Goal: Communication & Community: Share content

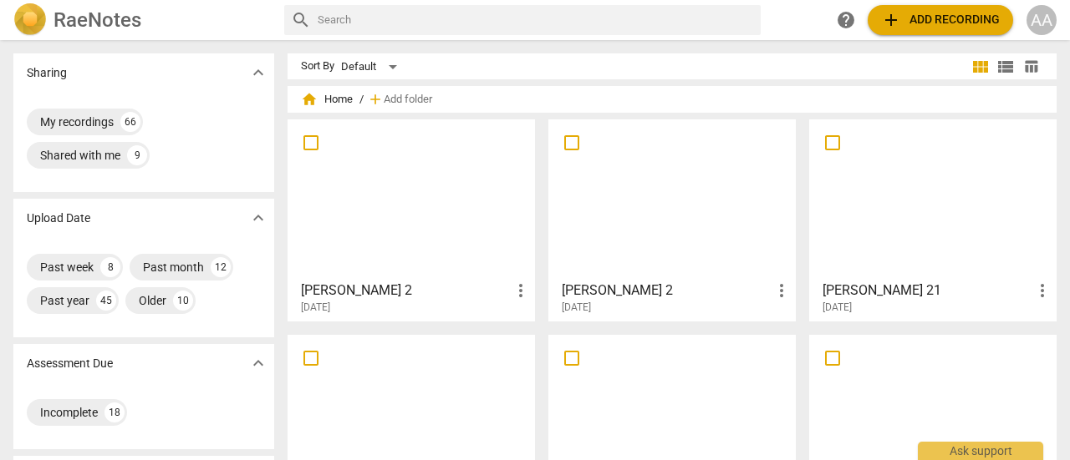
click at [446, 221] on div at bounding box center [411, 199] width 236 height 148
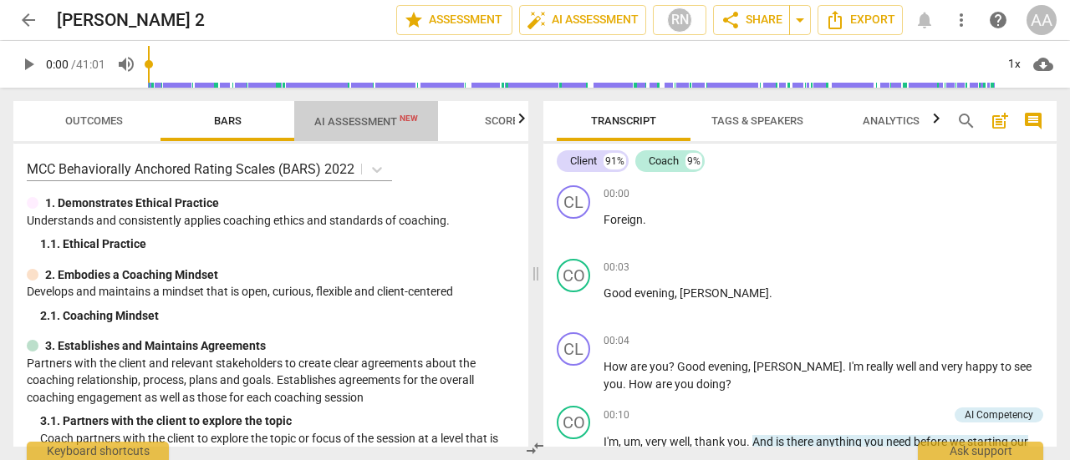
click at [379, 119] on span "AI Assessment New" at bounding box center [366, 121] width 104 height 13
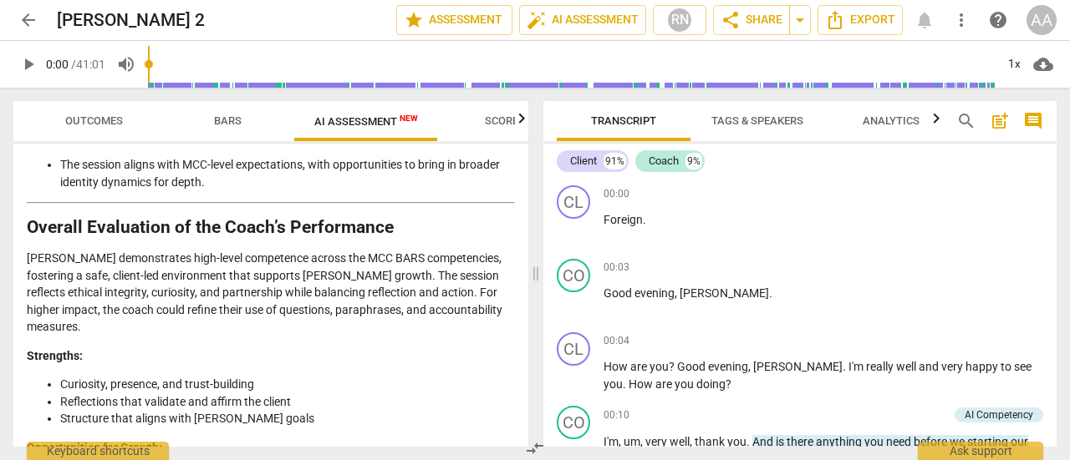
scroll to position [3634, 0]
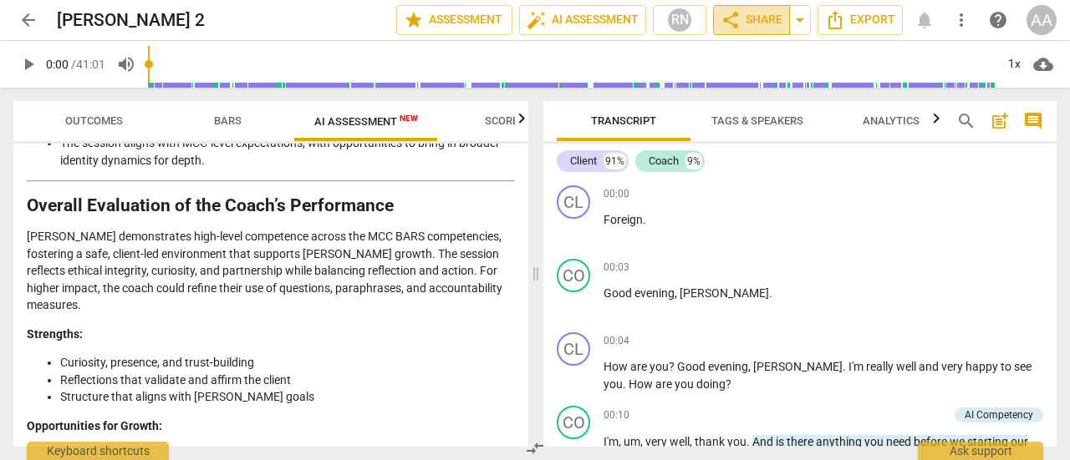
click at [769, 24] on span "share Share" at bounding box center [751, 20] width 62 height 20
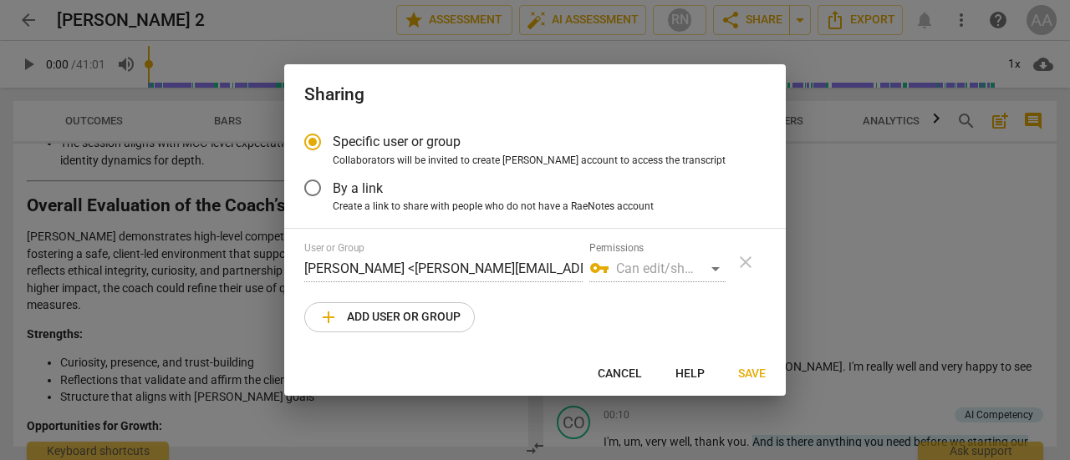
click at [440, 318] on span "add Add user or group" at bounding box center [389, 318] width 142 height 20
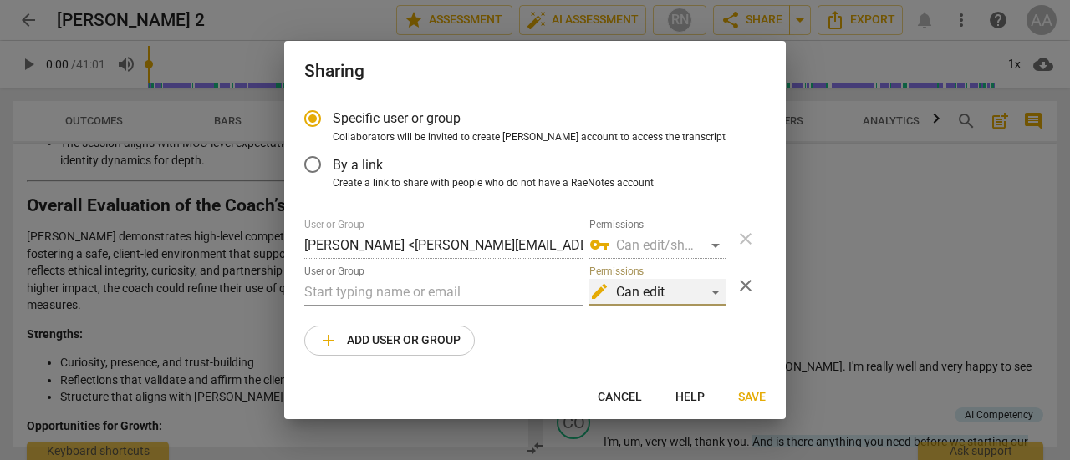
click at [716, 292] on div "edit Can edit" at bounding box center [657, 292] width 136 height 27
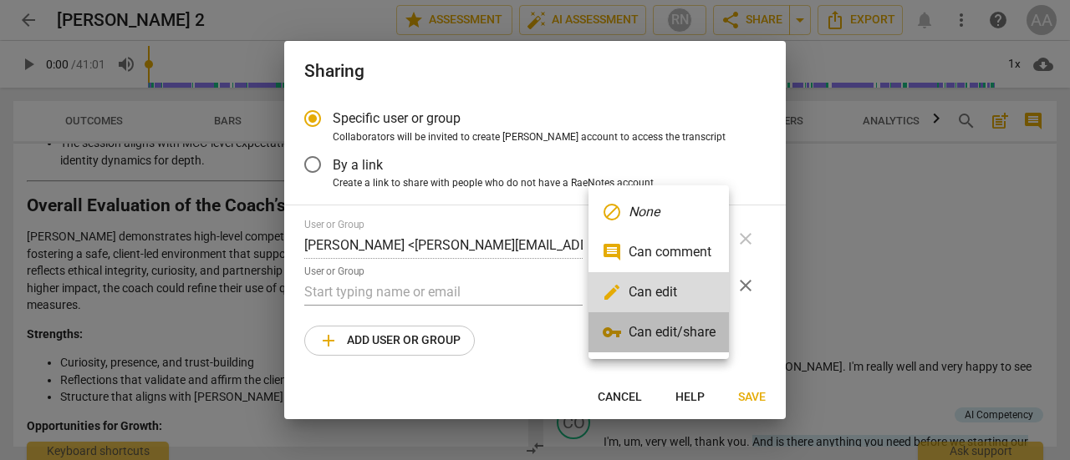
click at [684, 325] on li "vpn_key Can edit/share" at bounding box center [658, 333] width 140 height 40
radio input "false"
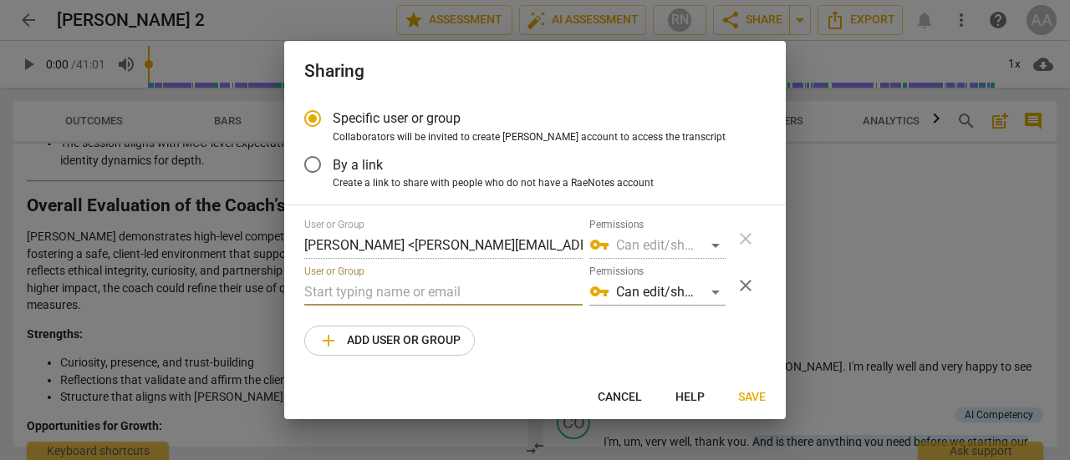
click at [388, 298] on input "text" at bounding box center [443, 292] width 278 height 27
type input "[PERSON_NAME][EMAIL_ADDRESS][DOMAIN_NAME]"
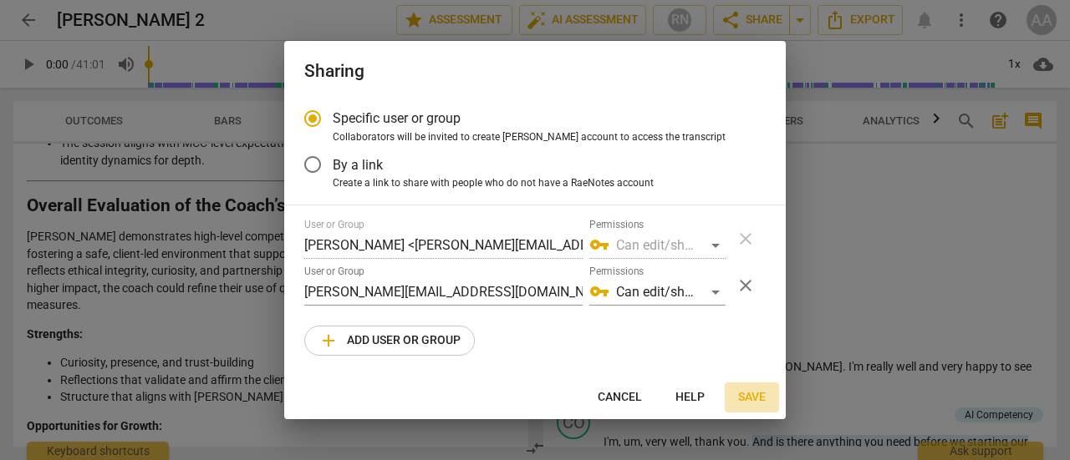
click at [748, 399] on span "Save" at bounding box center [752, 397] width 28 height 17
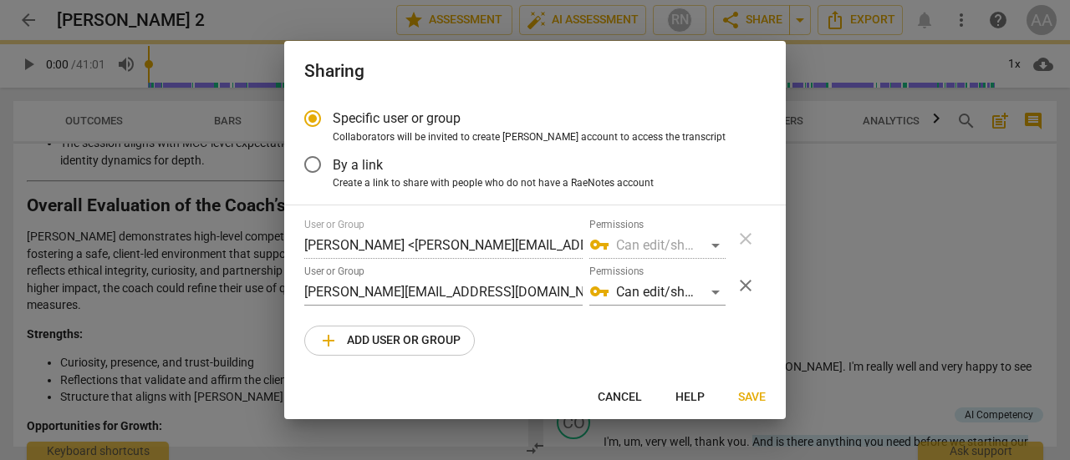
radio input "false"
type input "[PERSON_NAME] <[PERSON_NAME][EMAIL_ADDRESS][DOMAIN_NAME]>"
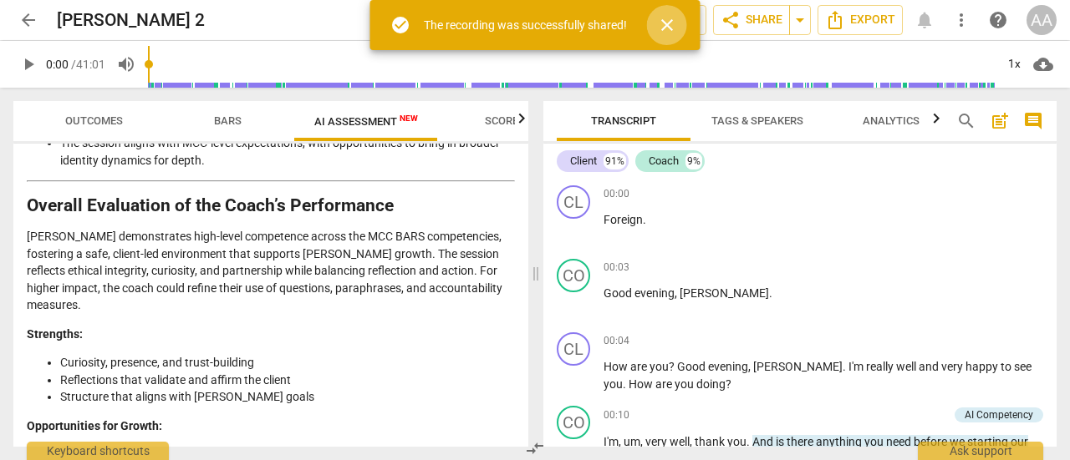
click at [667, 31] on span "close" at bounding box center [667, 25] width 20 height 20
